Goal: Information Seeking & Learning: Learn about a topic

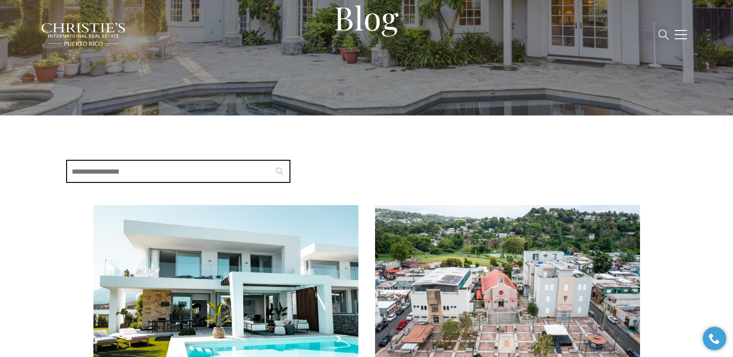
scroll to position [109, 0]
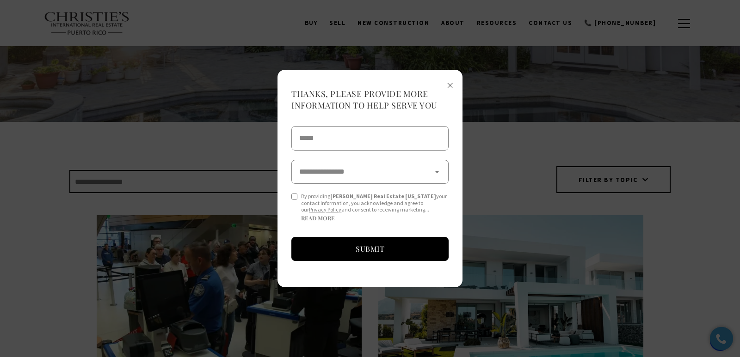
click at [450, 83] on span "×" at bounding box center [450, 84] width 6 height 17
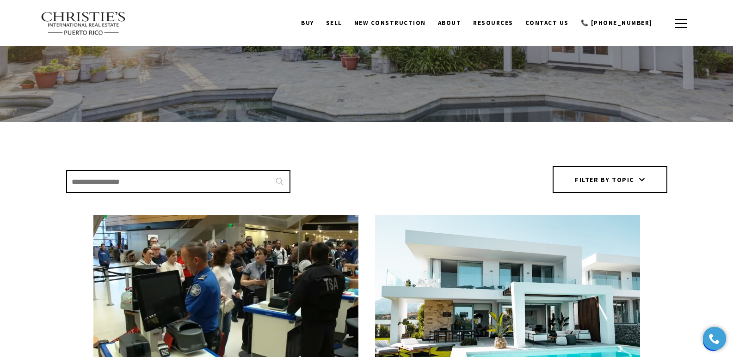
click at [200, 284] on img at bounding box center [225, 309] width 265 height 186
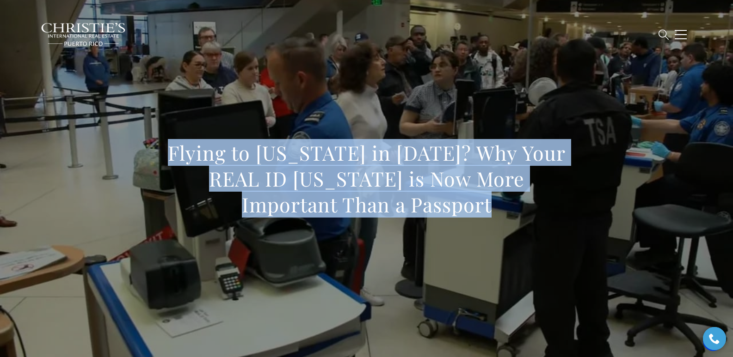
drag, startPoint x: 183, startPoint y: 148, endPoint x: 506, endPoint y: 196, distance: 326.7
click at [506, 196] on h1 "Flying to [US_STATE] in [DATE]? Why Your REAL ID [US_STATE] is Now More Importa…" at bounding box center [367, 179] width 408 height 78
copy h1 "Flying to [US_STATE] in [DATE]? Why Your REAL ID [US_STATE] is Now More Importa…"
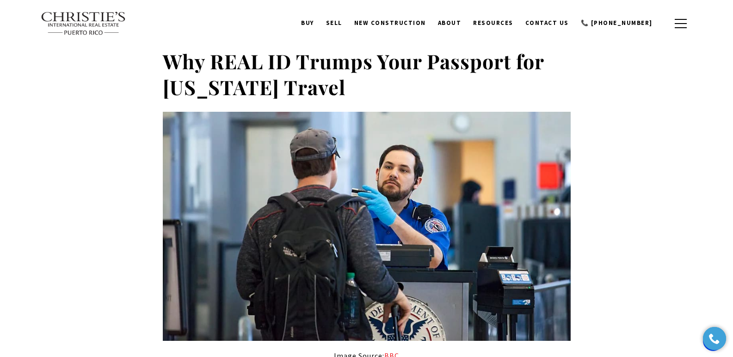
scroll to position [574, 0]
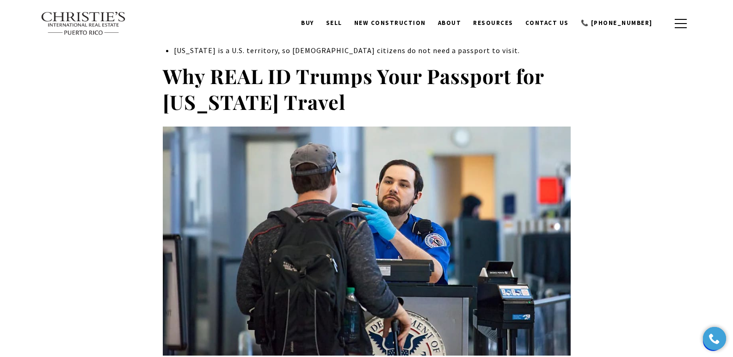
drag, startPoint x: 348, startPoint y: 35, endPoint x: 168, endPoint y: 54, distance: 180.9
click at [168, 63] on h2 "Why REAL ID Trumps Your Passport for Puerto Rico Travel" at bounding box center [367, 89] width 408 height 52
copy strong "Why REAL ID Trumps Your Passport for Puerto Rico Travel"
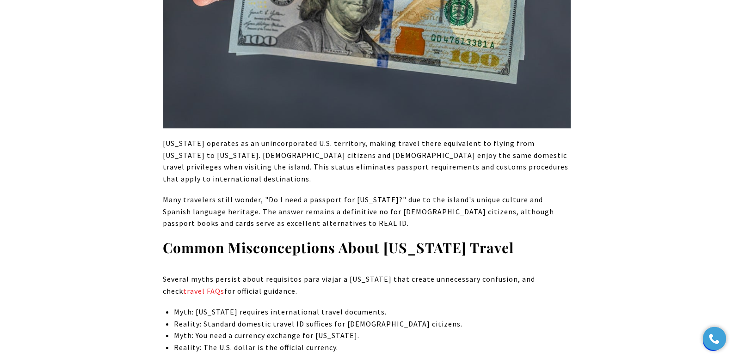
scroll to position [2138, 0]
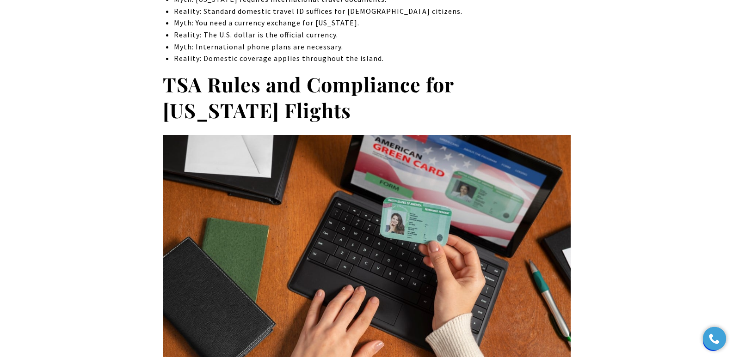
drag, startPoint x: 159, startPoint y: 36, endPoint x: 284, endPoint y: 65, distance: 128.2
copy strong "TSA Rules and Compliance for Puerto Rico Flights"
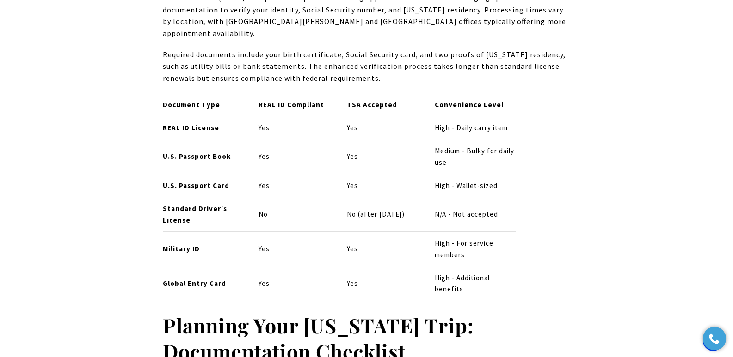
scroll to position [3702, 0]
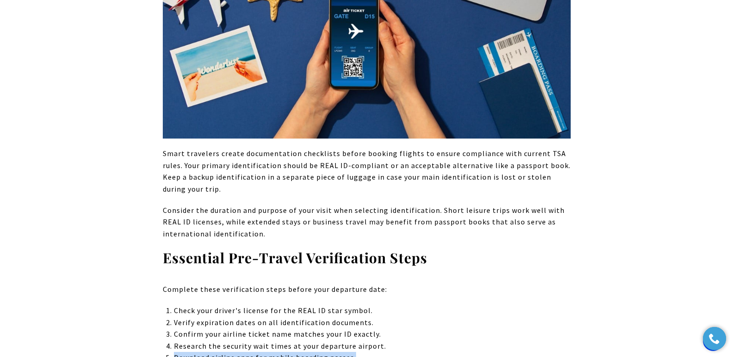
drag, startPoint x: 175, startPoint y: 299, endPoint x: 355, endPoint y: 299, distance: 179.9
click at [355, 352] on p "Download airline apps for mobile boarding passes." at bounding box center [372, 358] width 396 height 12
copy p "Download airline apps for mobile boarding passes."
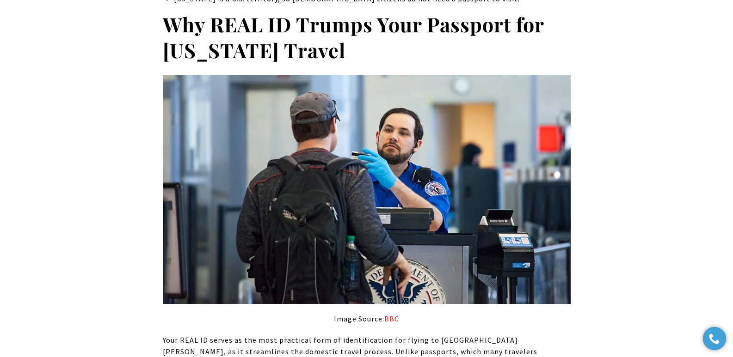
scroll to position [938, 0]
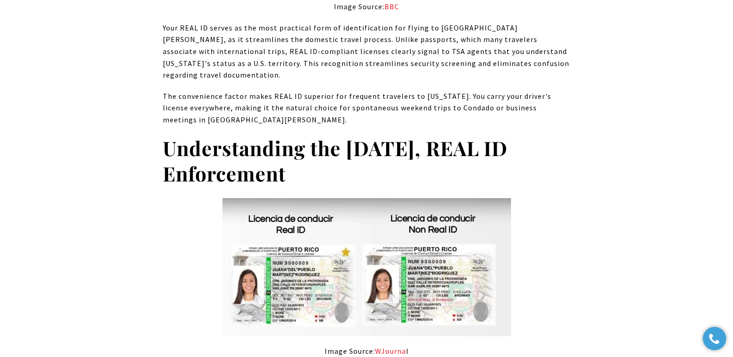
drag, startPoint x: 163, startPoint y: 111, endPoint x: 291, endPoint y: 142, distance: 131.8
click at [291, 142] on h2 "Understanding the May 7, 2025, REAL ID Enforcement" at bounding box center [367, 162] width 408 height 52
copy strong "Understanding the May 7, 2025, REAL ID Enforcement"
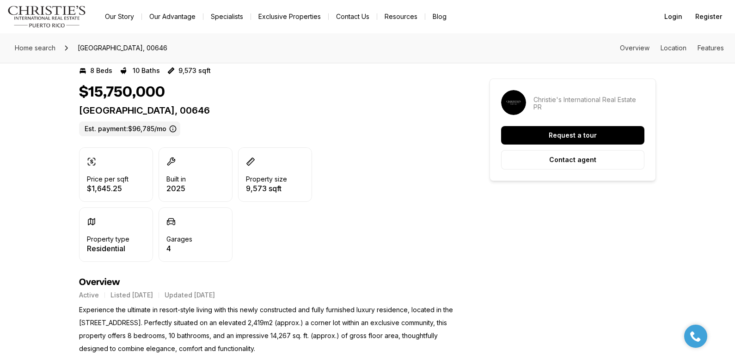
drag, startPoint x: 76, startPoint y: 111, endPoint x: 328, endPoint y: 106, distance: 252.1
copy p "36 DORADO COUNTRY ESTATES DORADO PR, 00646"
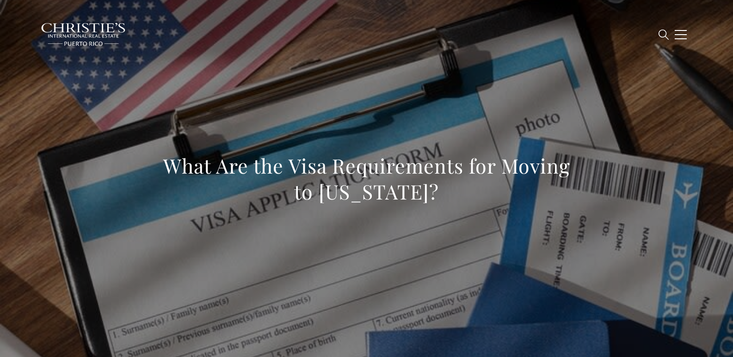
click at [320, 208] on div "What Are the Visa Requirements for Moving to Puerto Rico?" at bounding box center [367, 185] width 408 height 64
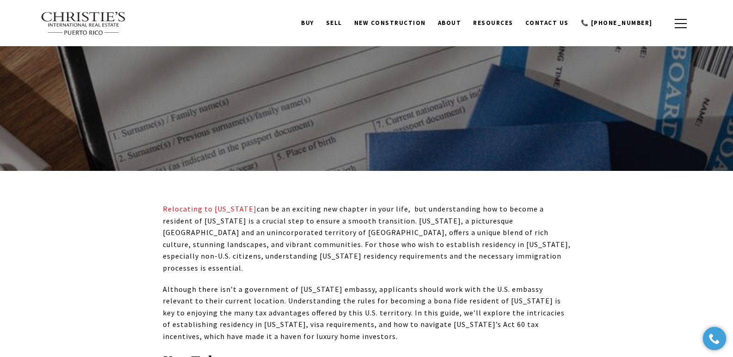
scroll to position [25, 0]
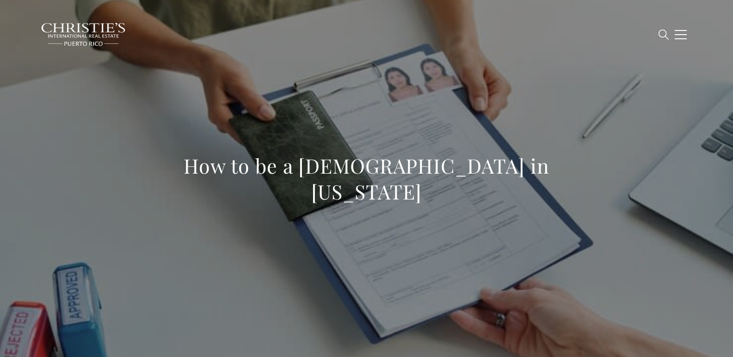
click at [462, 88] on div "How to be a [DEMOGRAPHIC_DATA] in [US_STATE]" at bounding box center [366, 184] width 647 height 277
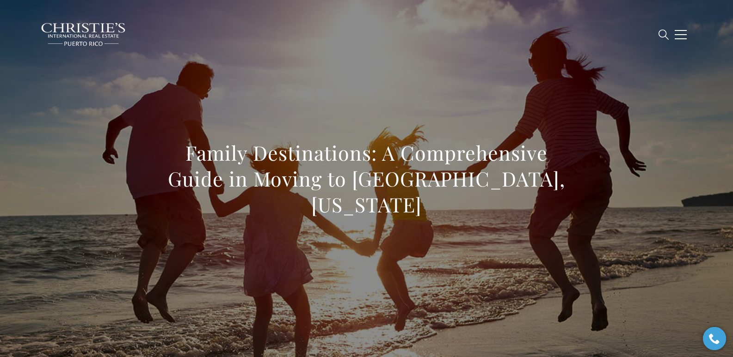
click at [430, 101] on div "Family Destinations: A Comprehensive Guide in Moving to Dorado, Puerto Rico" at bounding box center [366, 184] width 647 height 277
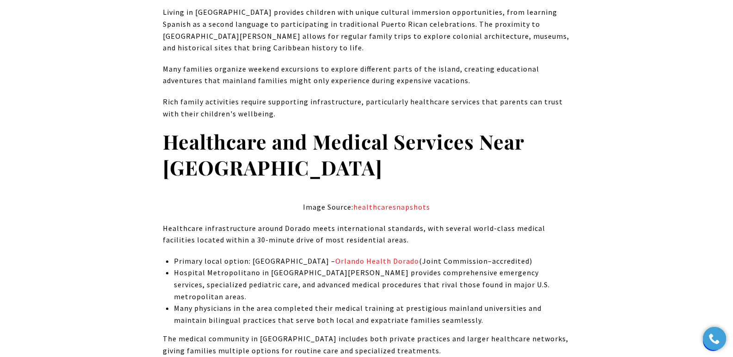
scroll to position [5280, 0]
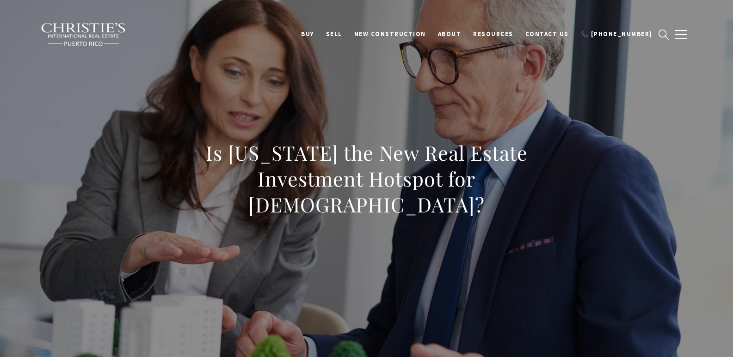
click at [330, 128] on div "Is [US_STATE] the New Real Estate Investment Hotspot for [DEMOGRAPHIC_DATA]?" at bounding box center [366, 184] width 647 height 277
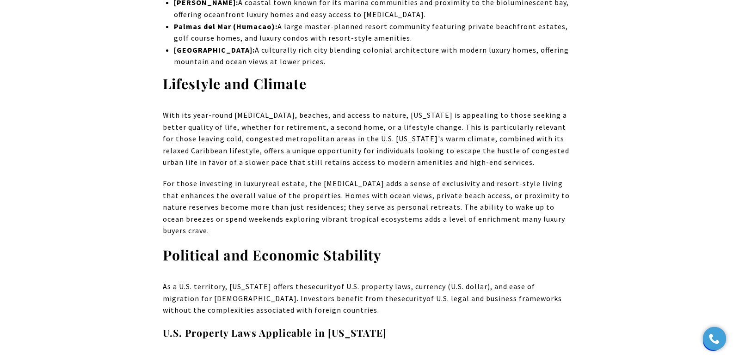
scroll to position [2588, 0]
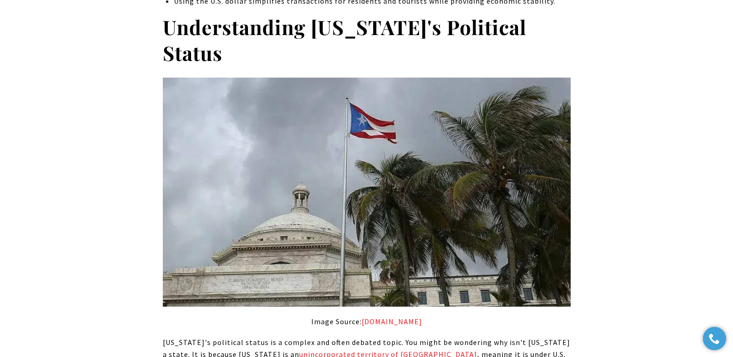
scroll to position [313, 0]
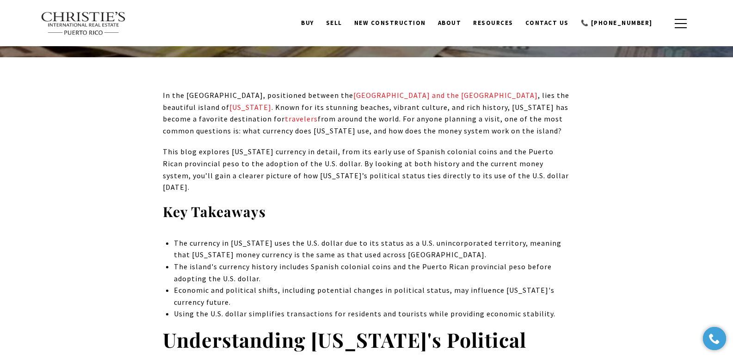
click at [345, 168] on p "This blog explores Puerto Rico currency in detail, from its early use of Spanis…" at bounding box center [367, 169] width 408 height 47
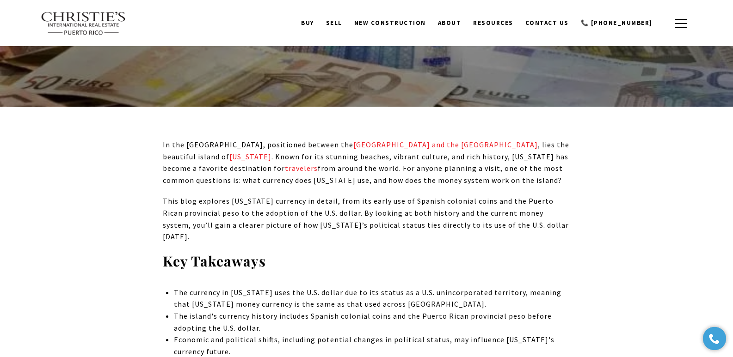
scroll to position [0, 0]
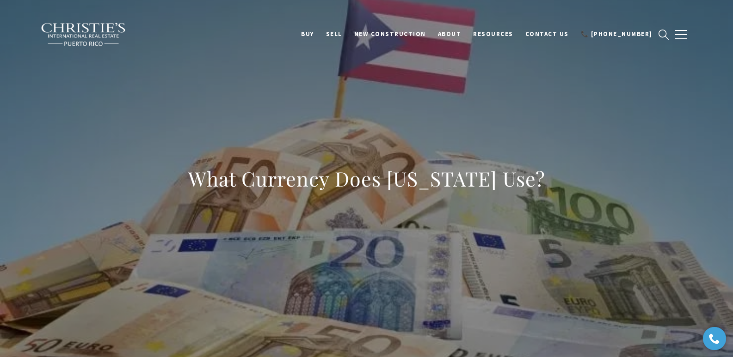
drag, startPoint x: 170, startPoint y: 164, endPoint x: 584, endPoint y: 197, distance: 415.2
click at [584, 197] on div "What Currency Does Puerto Rico Use?" at bounding box center [366, 184] width 647 height 277
copy h1 "What Currency Does Puerto Rico Use?"
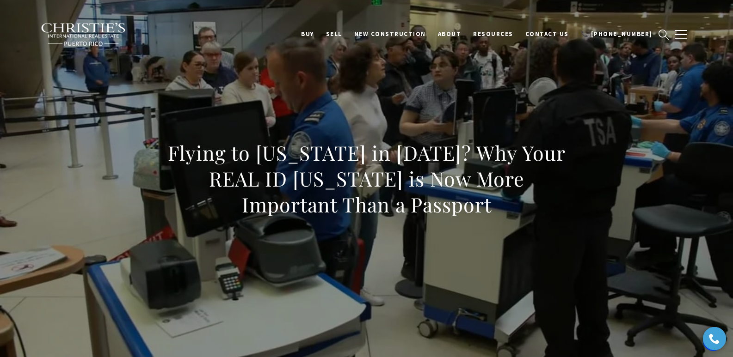
click at [665, 33] on icon at bounding box center [664, 35] width 10 height 10
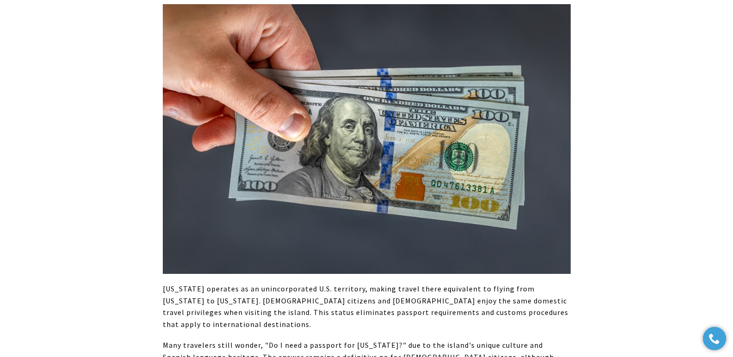
scroll to position [1367, 0]
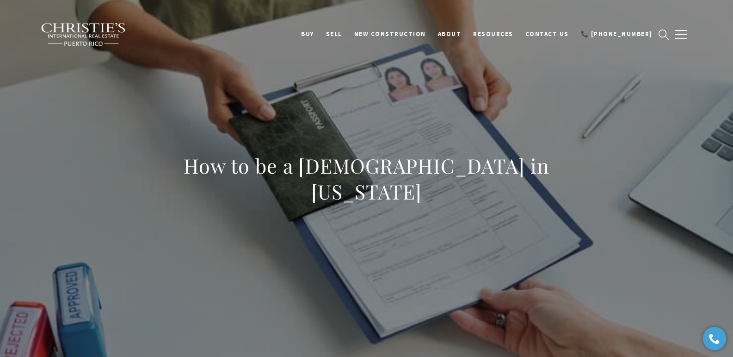
click at [280, 98] on div "How to be a Permanent Resident in Puerto Rico" at bounding box center [366, 184] width 647 height 277
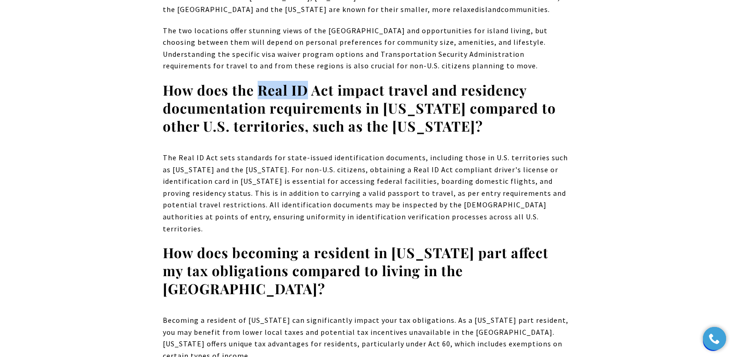
scroll to position [5687, 0]
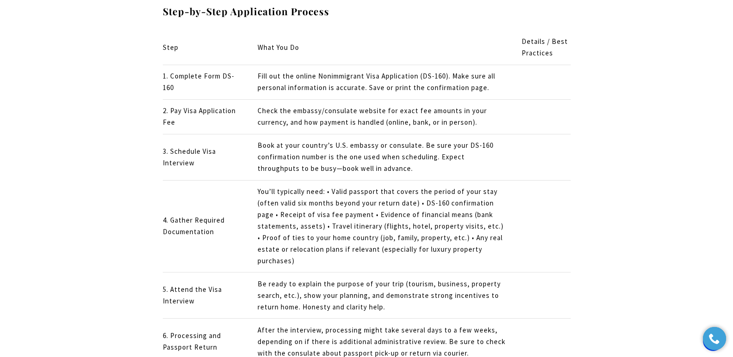
scroll to position [3648, 0]
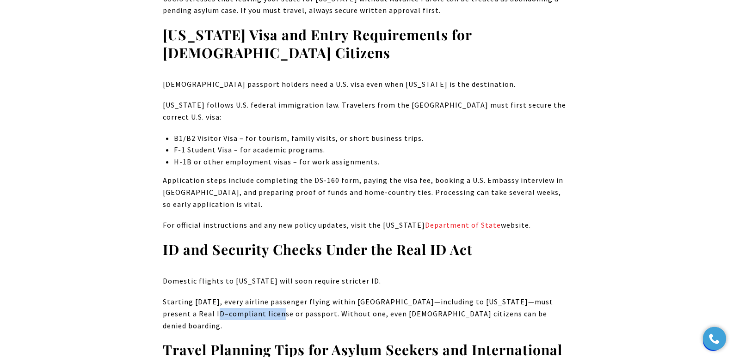
drag, startPoint x: 198, startPoint y: 245, endPoint x: 262, endPoint y: 244, distance: 63.8
click at [262, 296] on p "Starting May 7, 2025, every airline passenger flying within the United States—i…" at bounding box center [367, 314] width 408 height 36
copy p "Real ID–compliant"
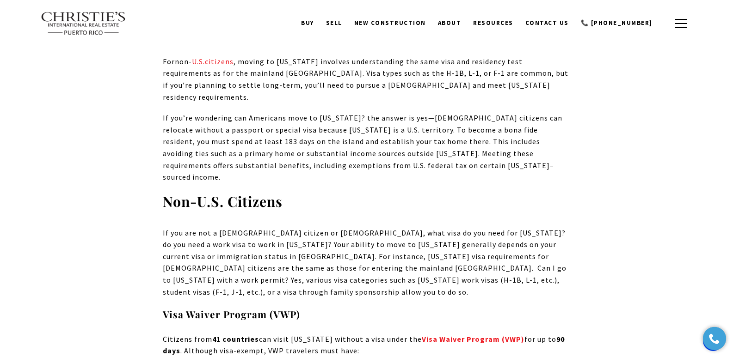
scroll to position [0, 0]
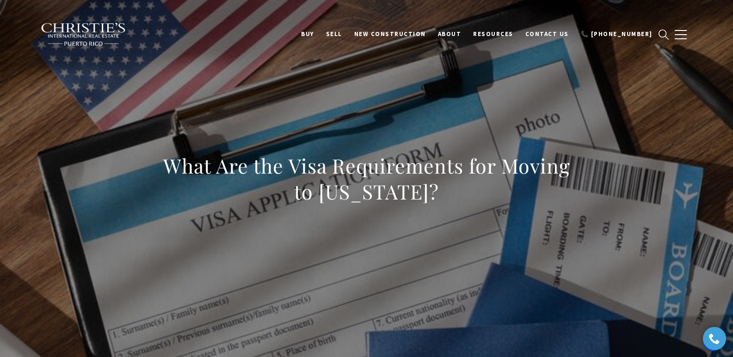
drag, startPoint x: 192, startPoint y: 171, endPoint x: 552, endPoint y: 196, distance: 360.7
click at [552, 196] on div "What Are the Visa Requirements for Moving to Puerto Rico?" at bounding box center [366, 184] width 647 height 277
copy h1 "What Are the Visa Requirements for Moving to Puerto Rico?"
copy h1 "What Are the Visa Requirements for Moving to [US_STATE]?"
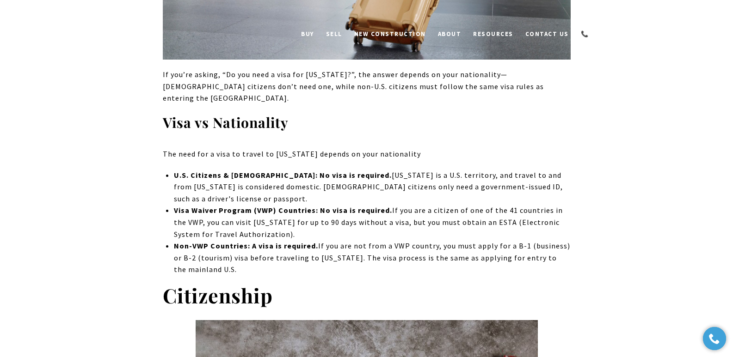
scroll to position [938, 0]
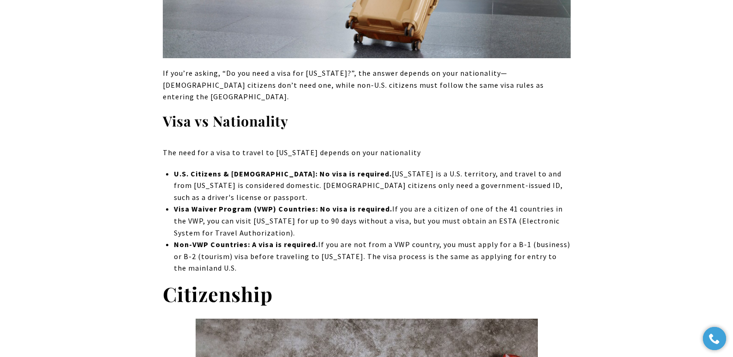
click at [363, 203] on li "Visa Waiver Program (VWP) Countries: No visa is required. If you are a citizen …" at bounding box center [372, 221] width 396 height 36
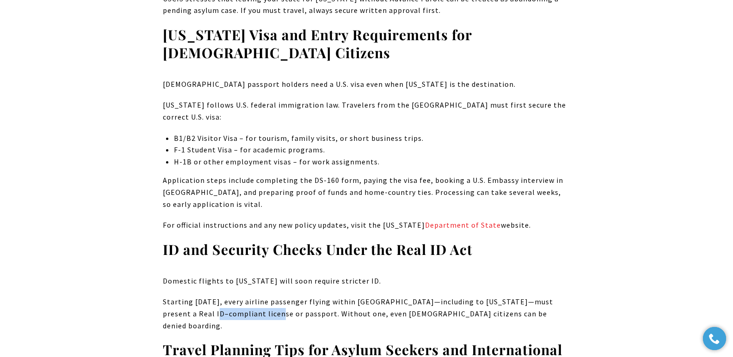
drag, startPoint x: 261, startPoint y: 244, endPoint x: 199, endPoint y: 246, distance: 62.5
click at [199, 296] on p "Starting May 7, 2025, every airline passenger flying within the United States—i…" at bounding box center [367, 314] width 408 height 36
copy p "Real ID–compliant"
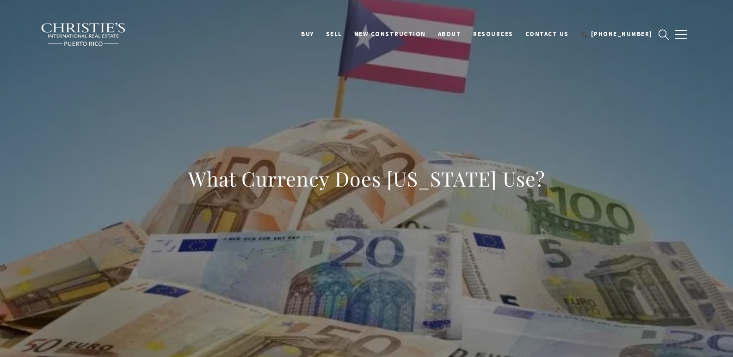
click at [504, 93] on div "What Currency Does Puerto Rico Use?" at bounding box center [366, 184] width 647 height 277
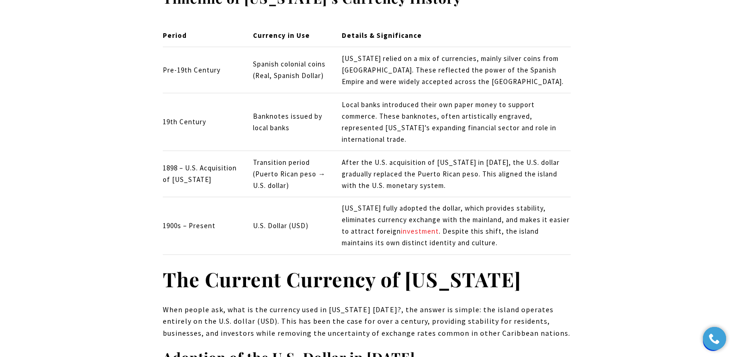
scroll to position [3668, 0]
